Goal: Find specific page/section: Find specific page/section

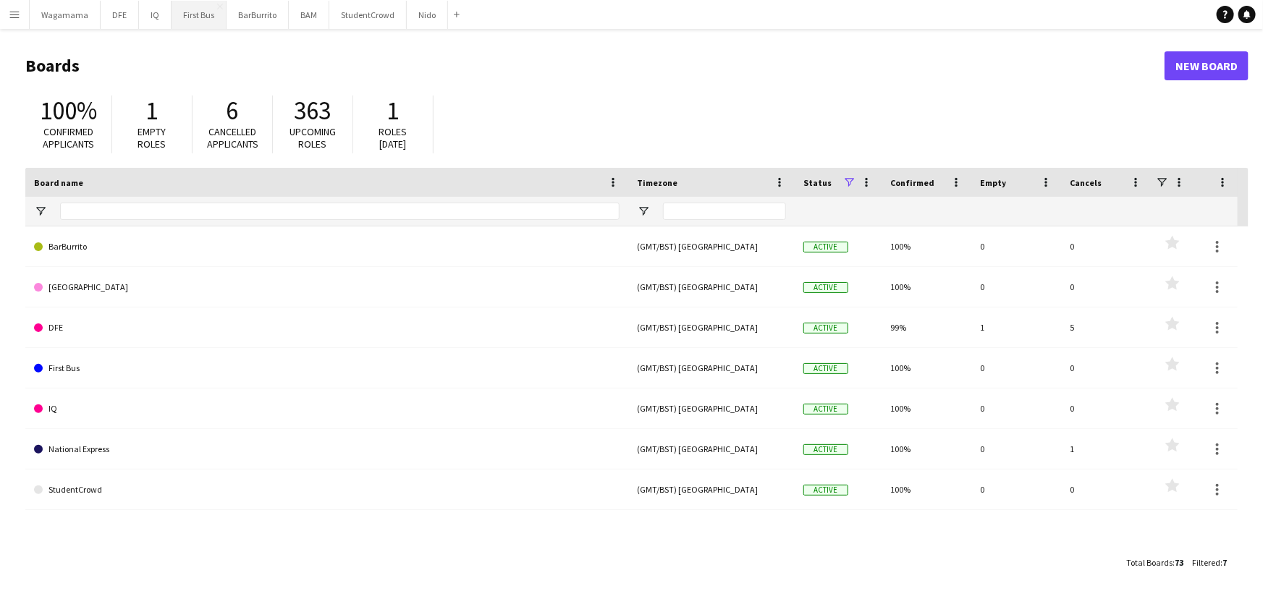
click at [198, 22] on button "First Bus Close" at bounding box center [199, 15] width 55 height 28
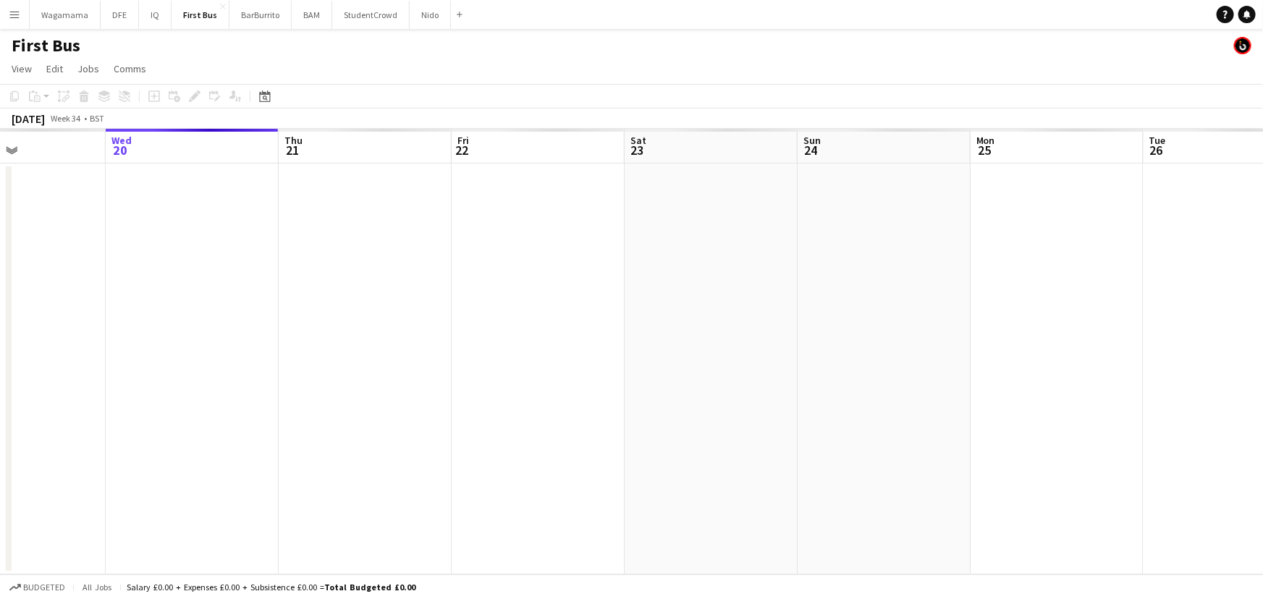
click at [361, 391] on app-calendar-viewport "Sun 17 Mon 18 Tue 19 Wed 20 Thu 21 Fri 22 Sat 23 Sun 24 Mon 25 Tue 26 Wed 27 Th…" at bounding box center [631, 352] width 1263 height 446
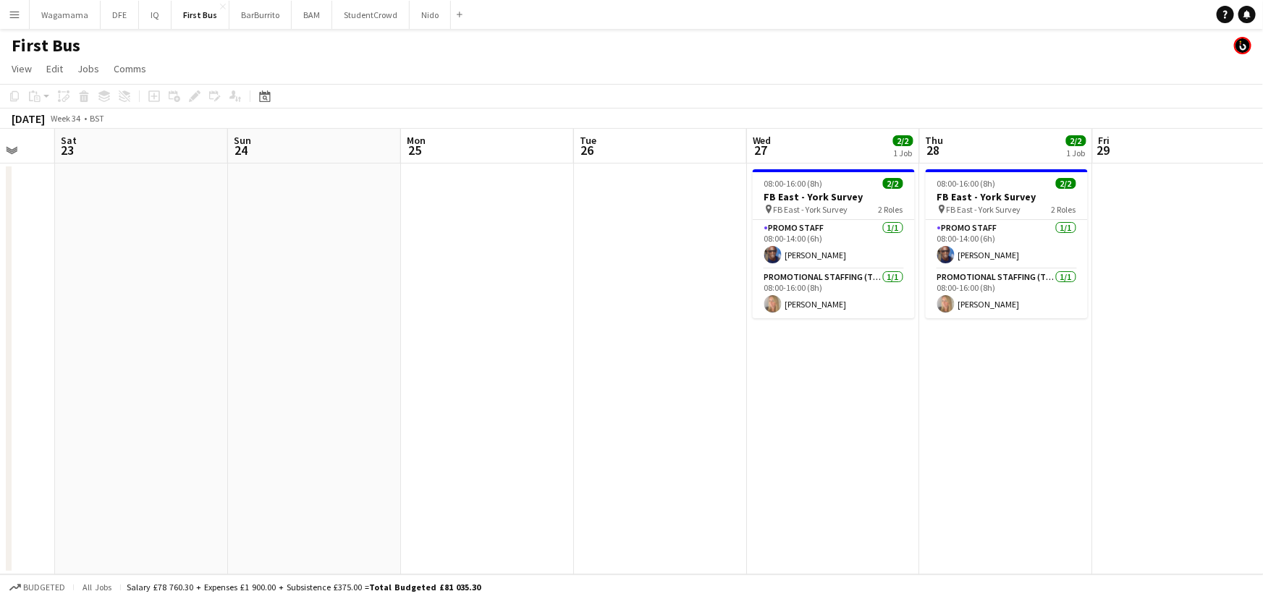
drag, startPoint x: 728, startPoint y: 306, endPoint x: 644, endPoint y: 312, distance: 84.2
click at [645, 312] on app-calendar-viewport "Tue 19 Wed 20 Thu 21 Fri 22 Sat 23 Sun 24 Mon 25 Tue 26 Wed 27 2/2 1 Job Thu 28…" at bounding box center [631, 352] width 1263 height 446
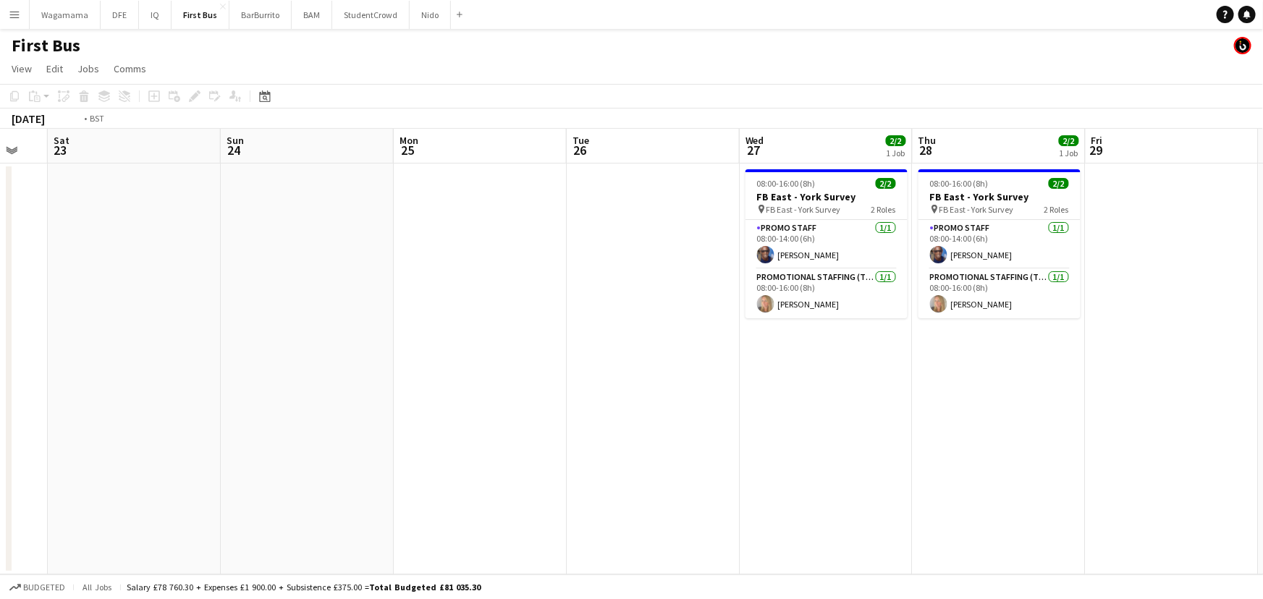
drag, startPoint x: 95, startPoint y: 314, endPoint x: 0, endPoint y: 314, distance: 94.8
click at [0, 314] on app-calendar-viewport "Tue 19 Wed 20 Thu 21 Fri 22 Sat 23 Sun 24 Mon 25 Tue 26 Wed 27 2/2 1 Job Thu 28…" at bounding box center [631, 352] width 1263 height 446
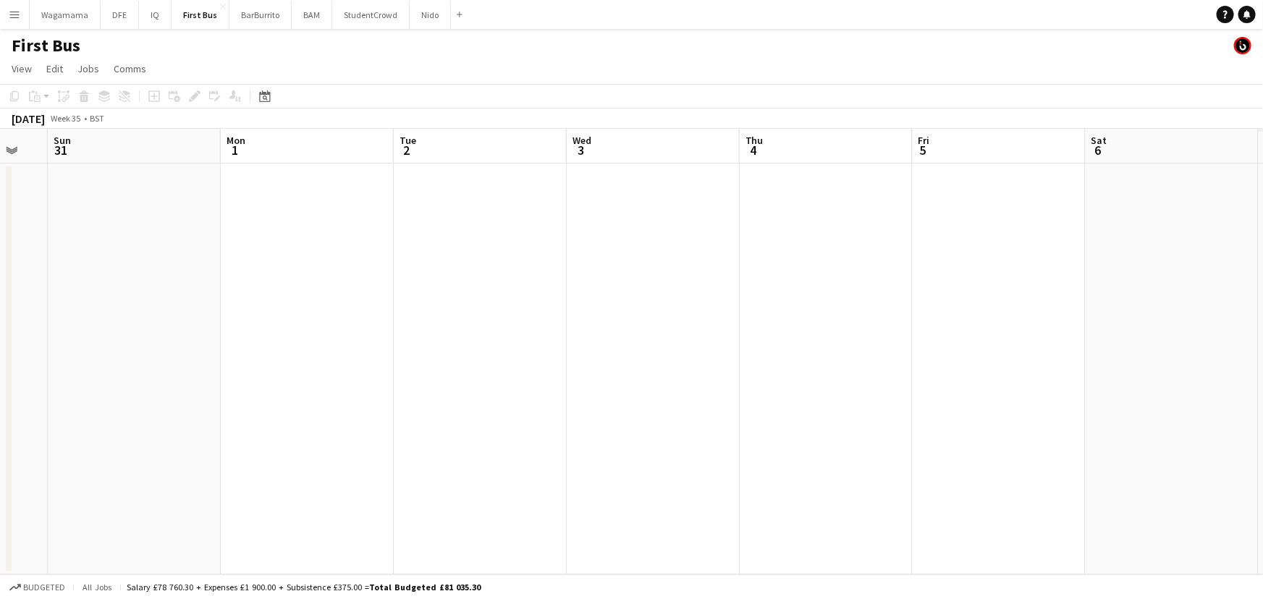
drag, startPoint x: 387, startPoint y: 318, endPoint x: 911, endPoint y: 277, distance: 525.0
click at [227, 318] on app-calendar-viewport "Wed 27 2/2 1 Job Thu 28 2/2 1 Job Fri 29 Sat 30 Sun 31 Mon 1 Tue 2 Wed 3 Thu 4 …" at bounding box center [631, 352] width 1263 height 446
drag, startPoint x: 1028, startPoint y: 276, endPoint x: 604, endPoint y: 290, distance: 423.7
click at [162, 324] on app-calendar-viewport "Wed 27 2/2 1 Job Thu 28 2/2 1 Job Fri 29 Sat 30 Sun 31 Mon 1 Tue 2 Wed 3 Thu 4 …" at bounding box center [631, 352] width 1263 height 446
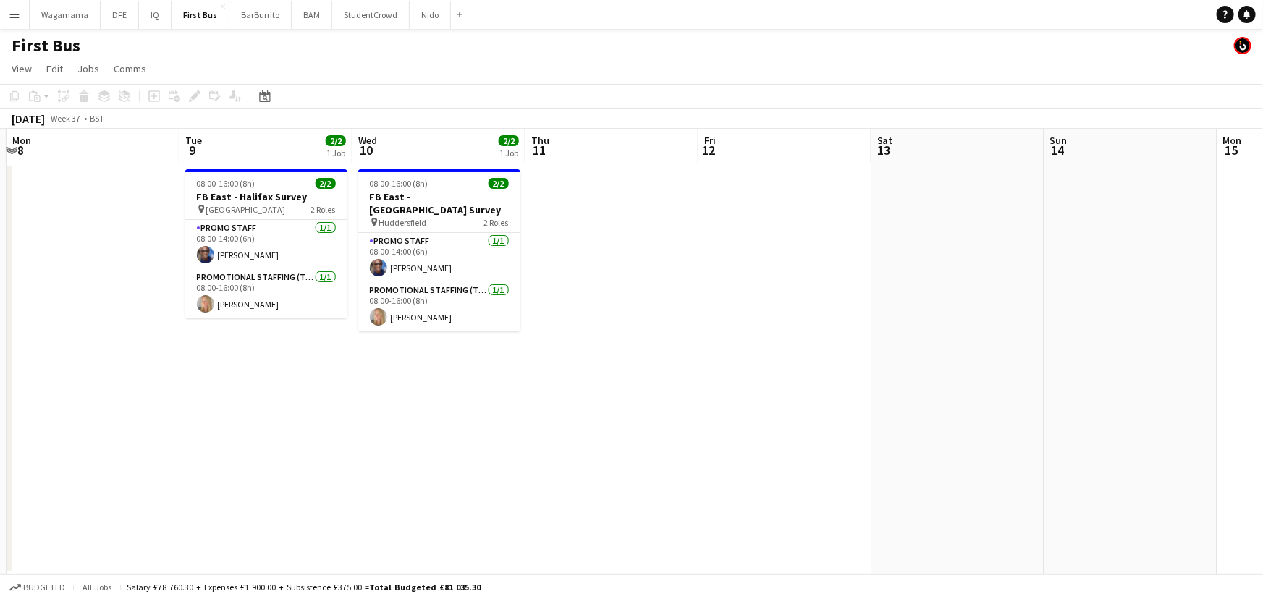
drag, startPoint x: 883, startPoint y: 285, endPoint x: 188, endPoint y: 304, distance: 695.2
click at [188, 304] on app-calendar-viewport "Fri 5 Sat 6 Sun 7 Mon 8 Tue 9 2/2 1 Job Wed 10 2/2 1 Job Thu 11 Fri 12 Sat 13 S…" at bounding box center [631, 352] width 1263 height 446
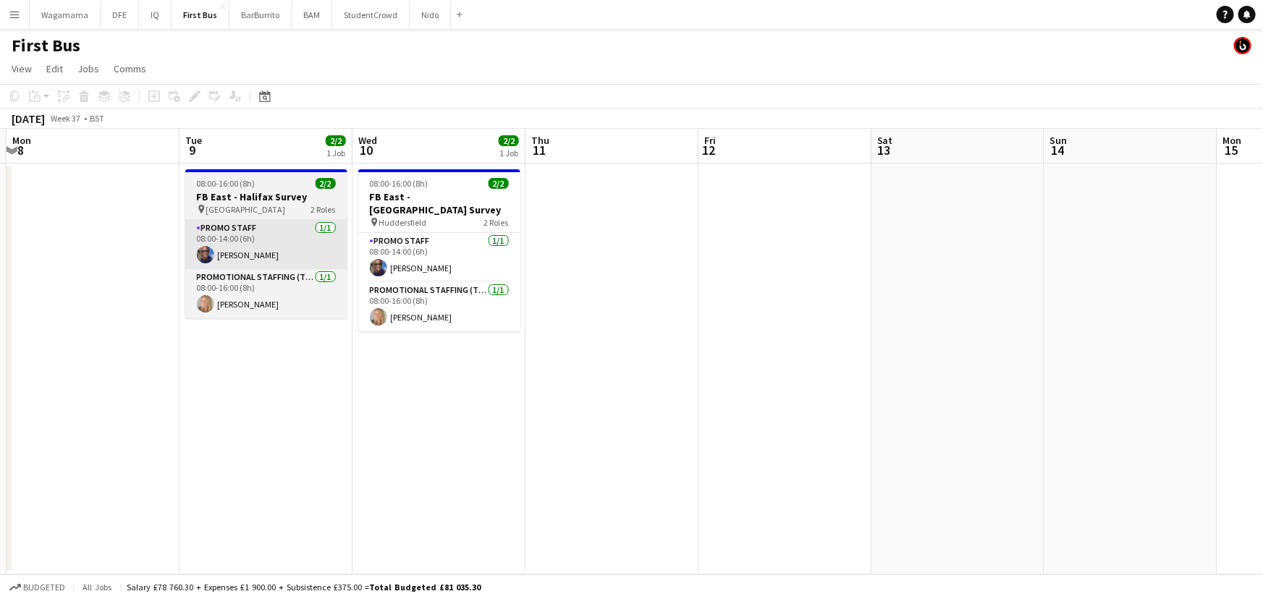
scroll to position [0, 596]
